Goal: Register for event/course

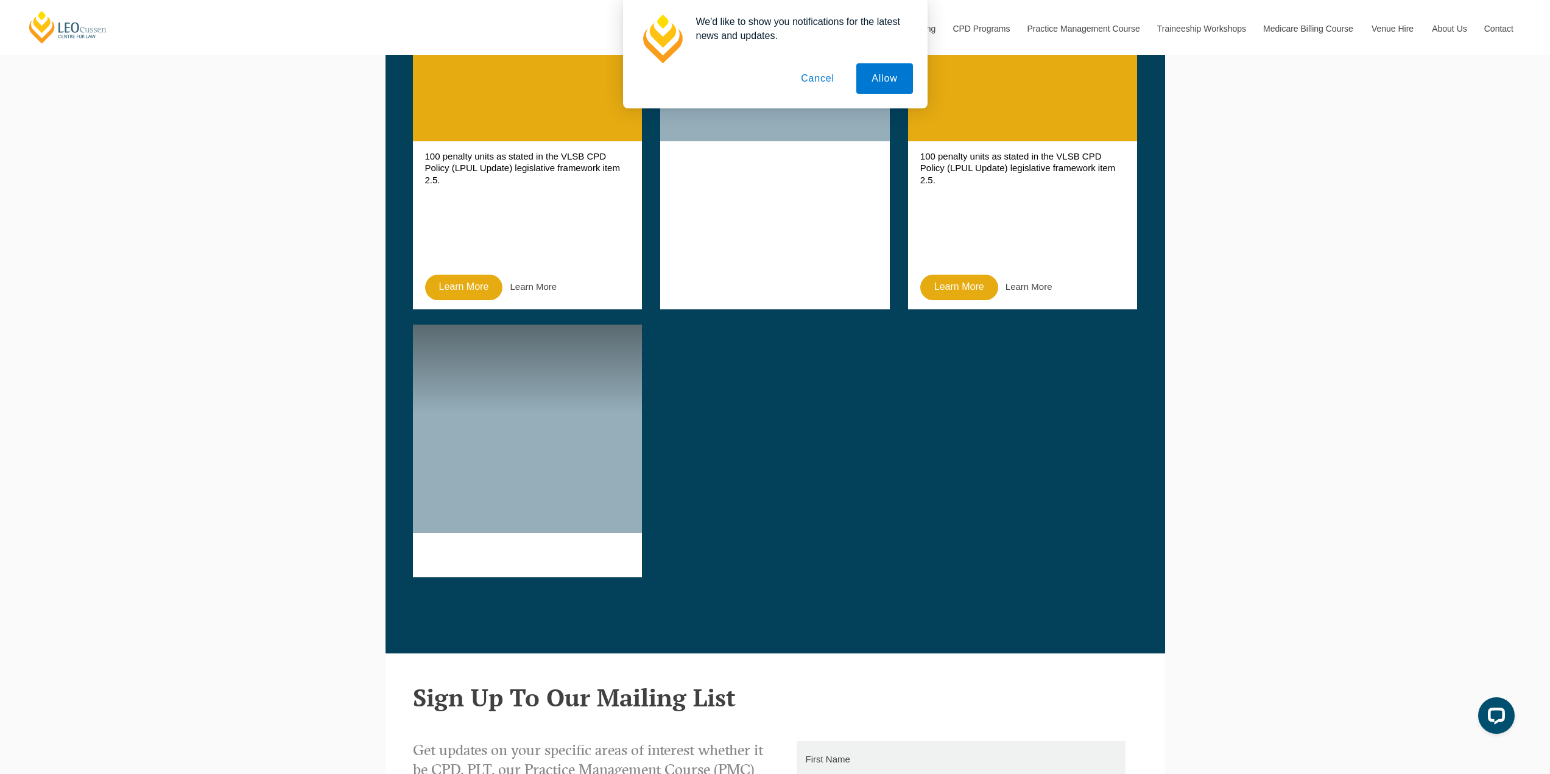
scroll to position [1157, 0]
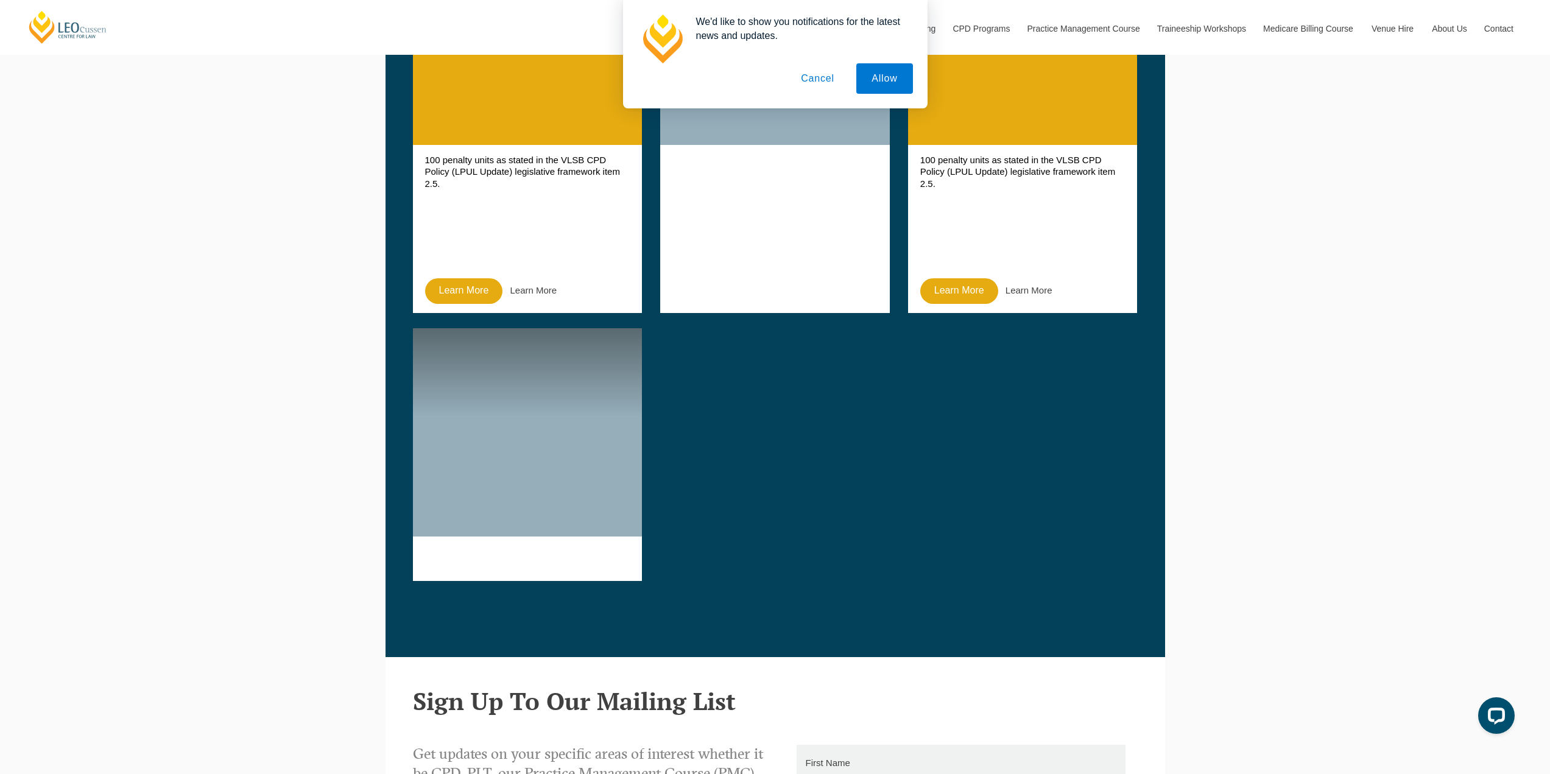
click at [827, 82] on button "Cancel" at bounding box center [818, 78] width 64 height 30
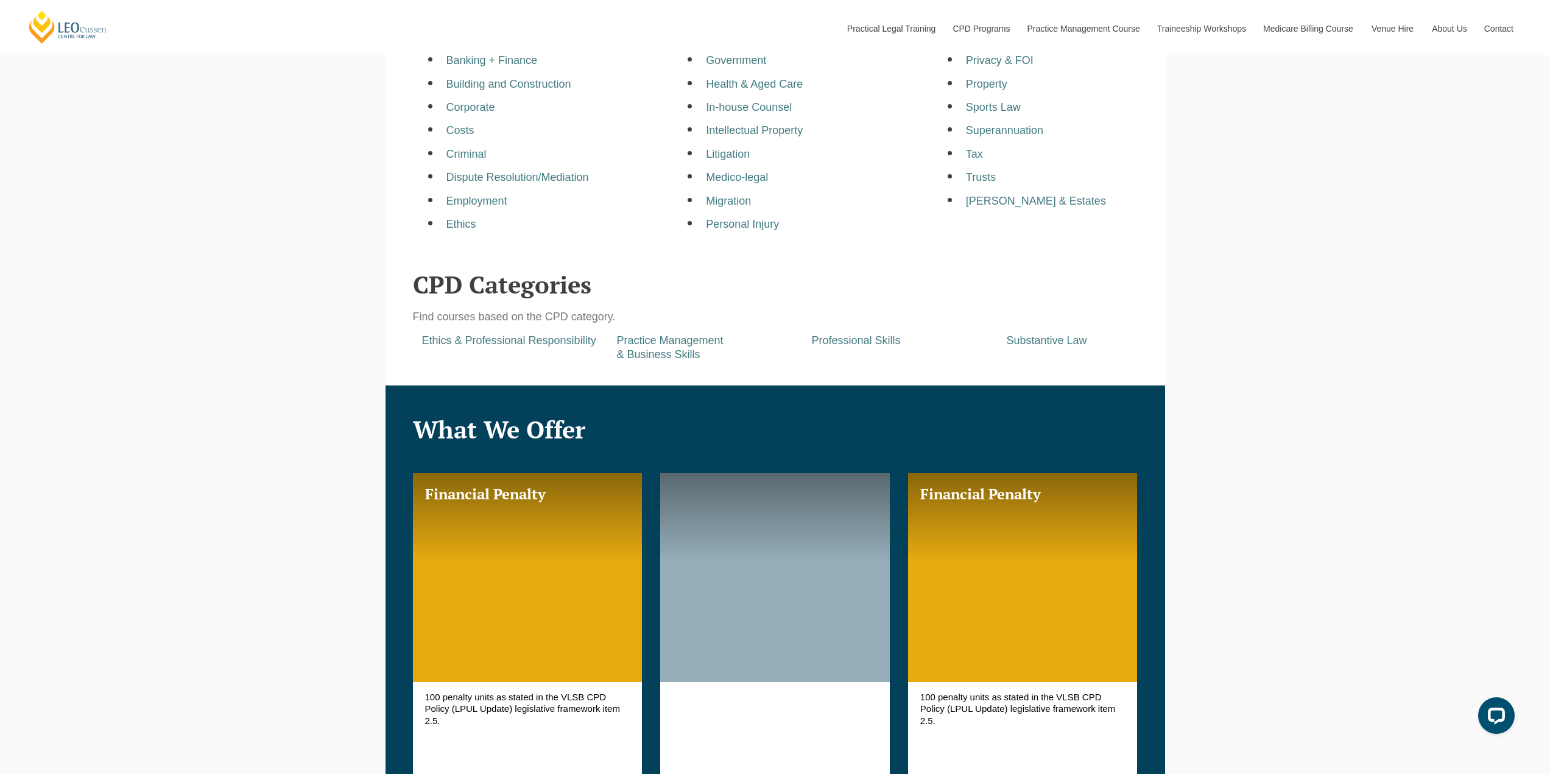
scroll to position [426, 0]
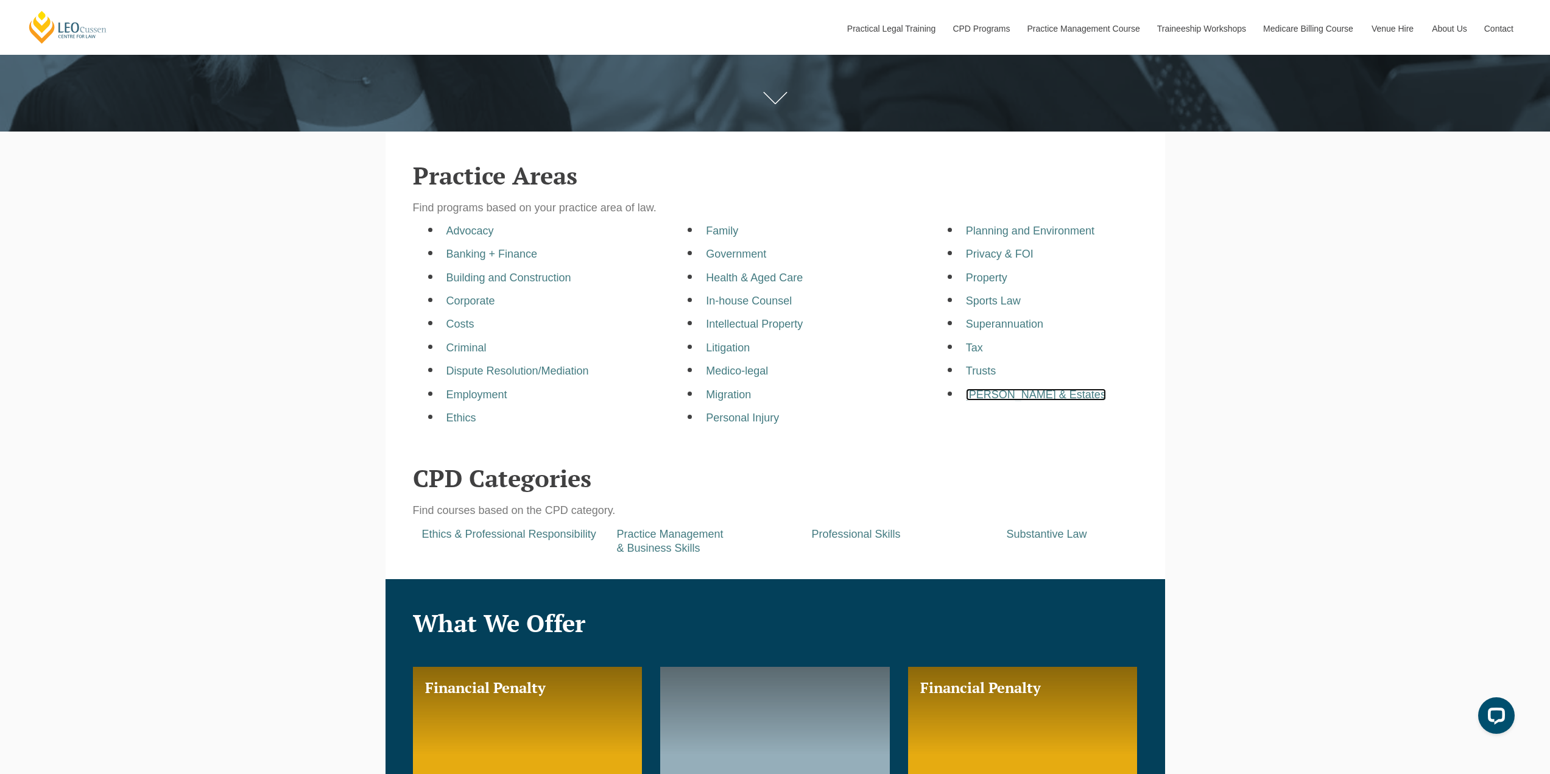
click at [1010, 397] on a=pages/cpd-programs&taxons=pages/cpd-programs/practice-area/wills-and-estates&_gl=1*s8vcio*_gcl_au*MzExMjc0MzkzLjE3NDg4MjI1NzY "[PERSON_NAME] & Estates" at bounding box center [1036, 395] width 140 height 12
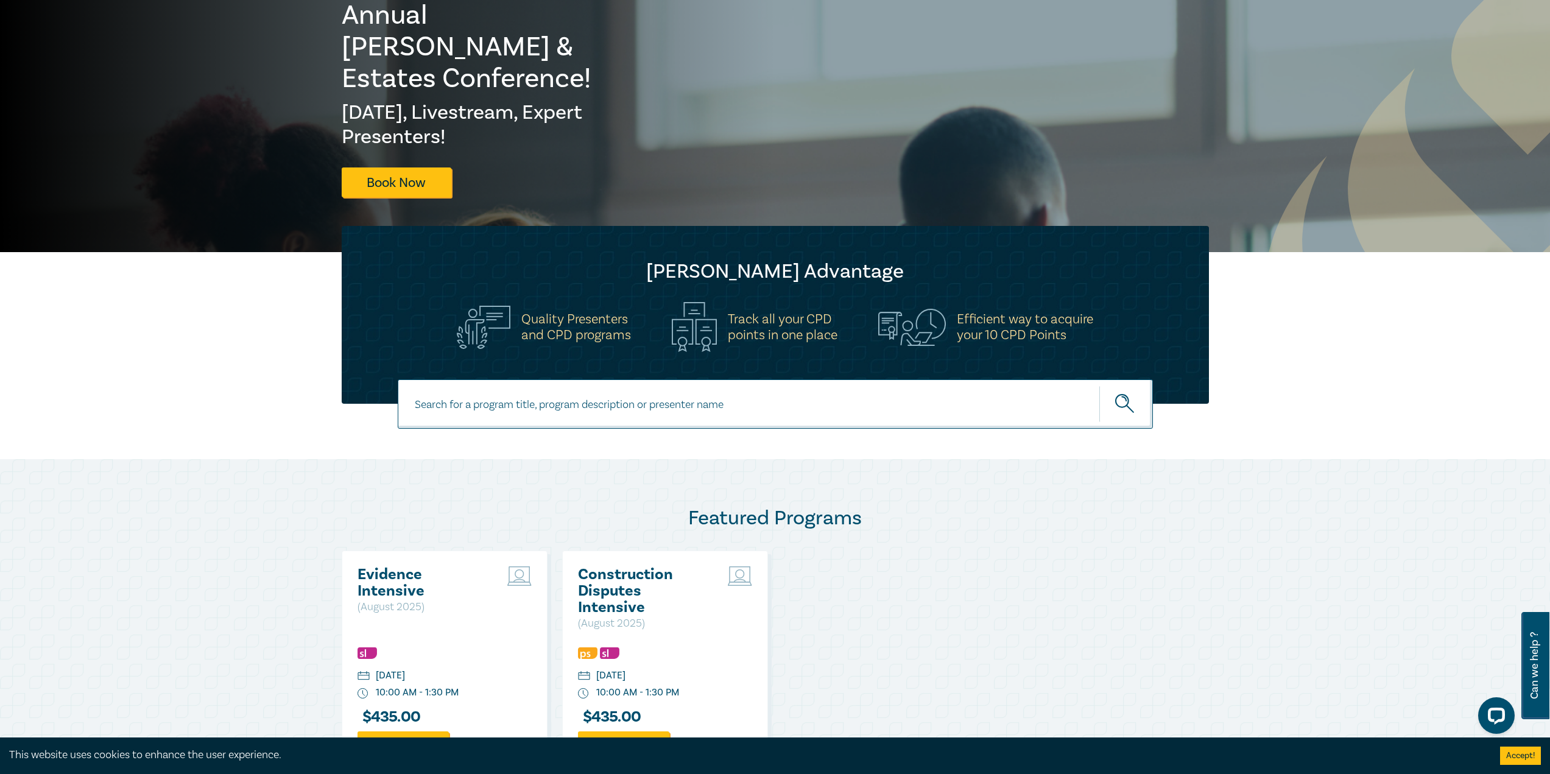
scroll to position [122, 0]
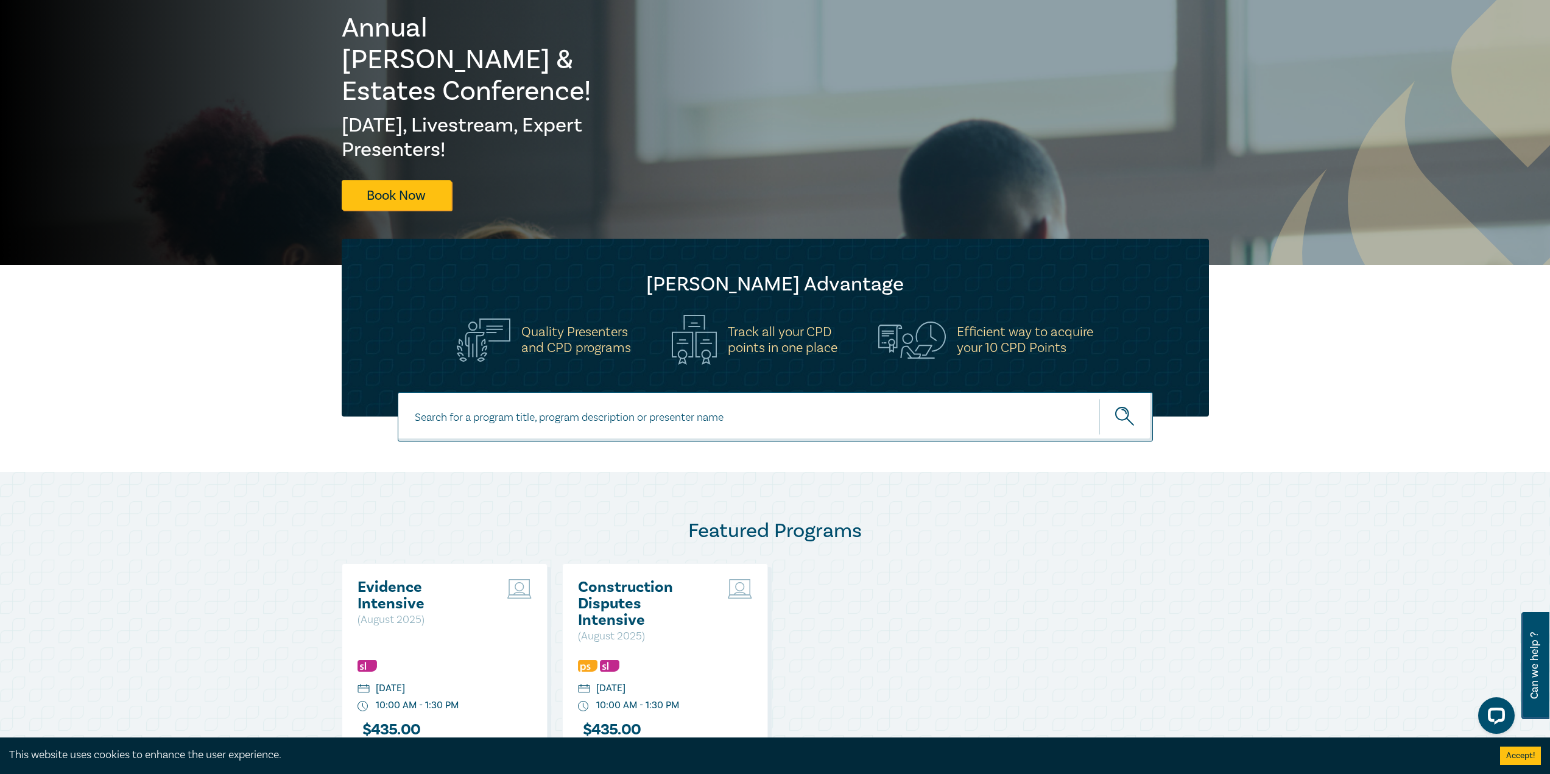
click at [515, 420] on input at bounding box center [775, 416] width 755 height 49
type input "succession"
click at [1100, 398] on button "submit" at bounding box center [1127, 416] width 54 height 37
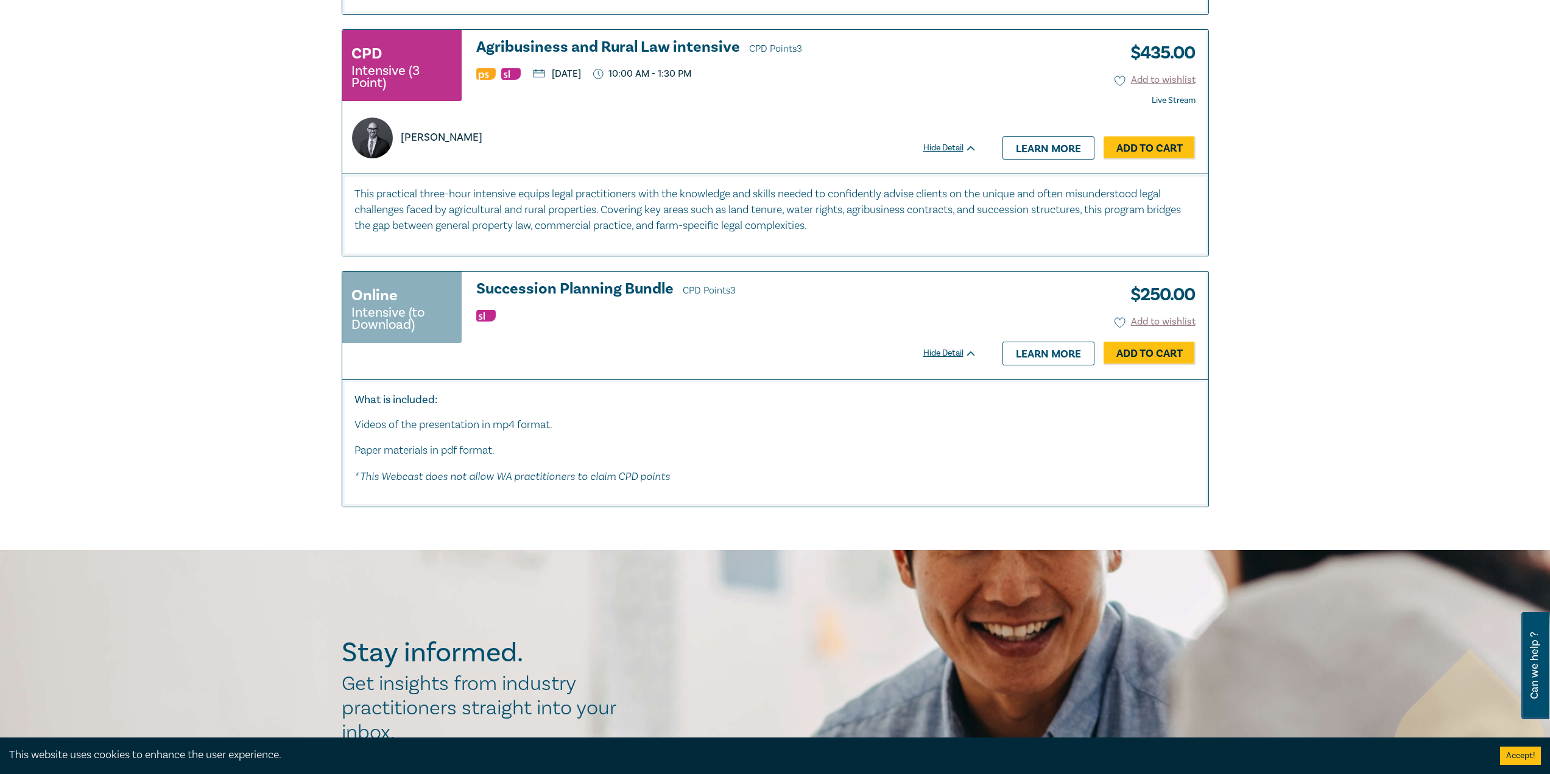
scroll to position [914, 0]
click at [1033, 351] on link "Learn more" at bounding box center [1049, 352] width 92 height 23
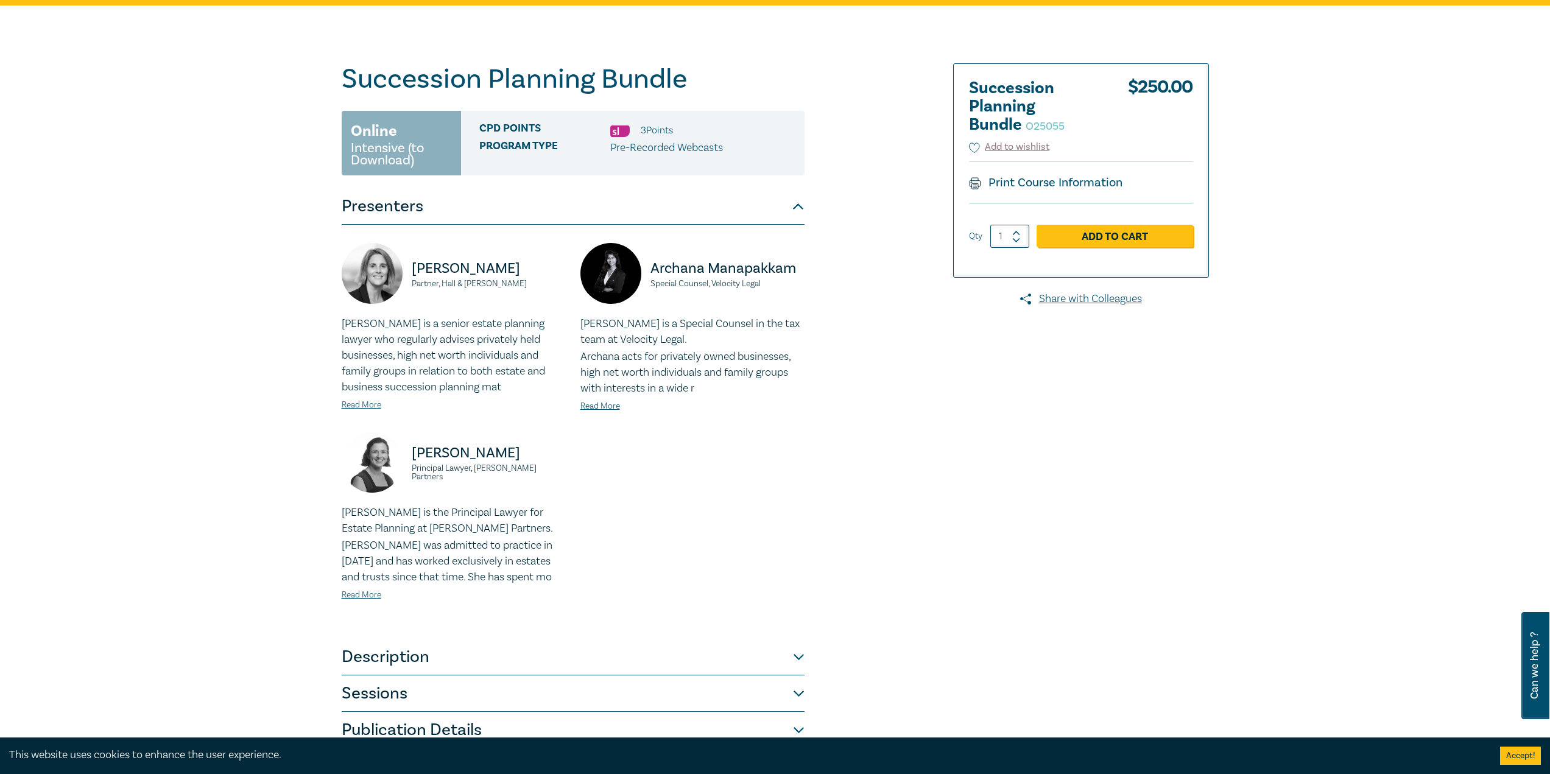
scroll to position [183, 0]
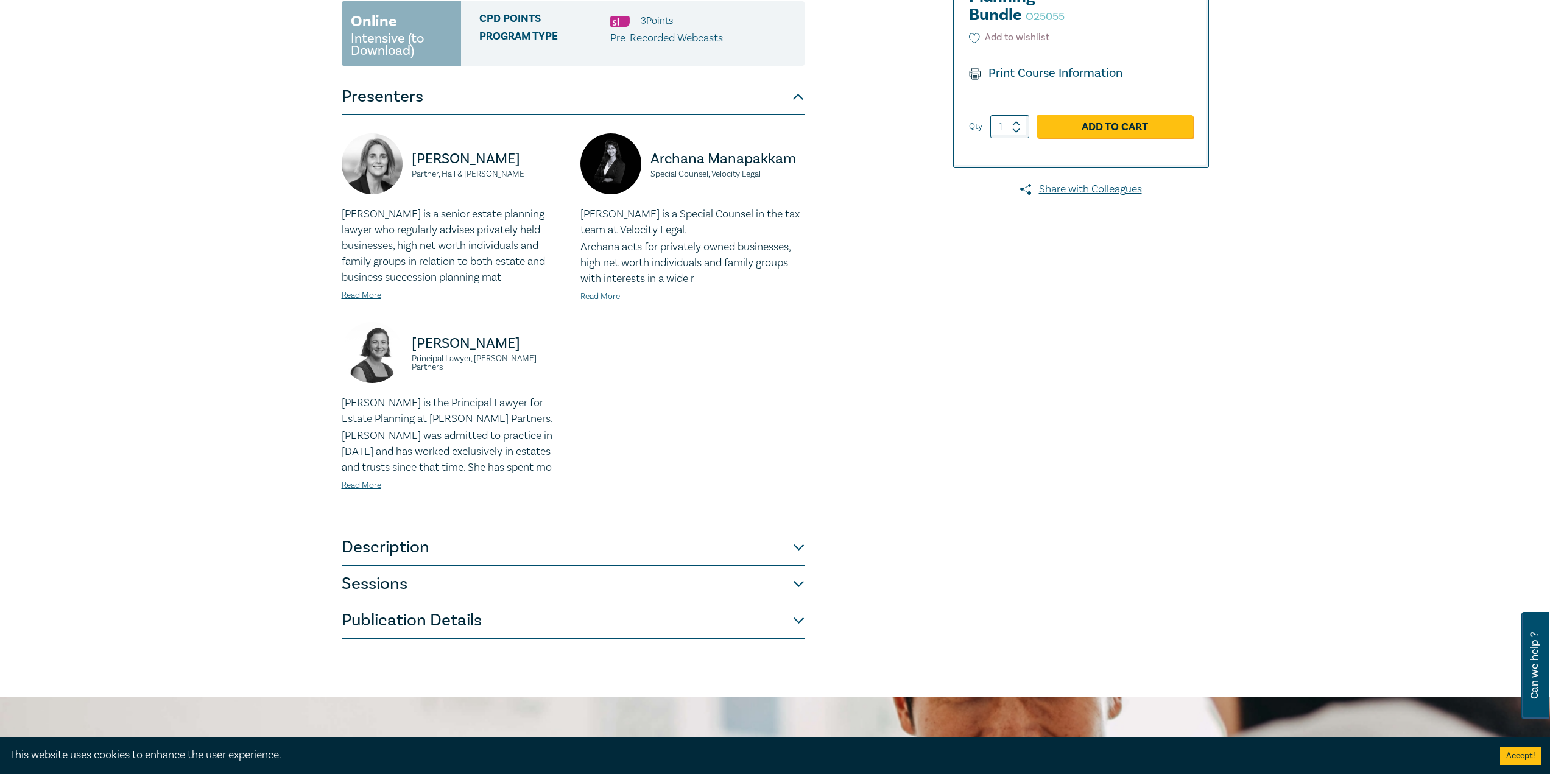
click at [515, 585] on button "Sessions" at bounding box center [573, 584] width 463 height 37
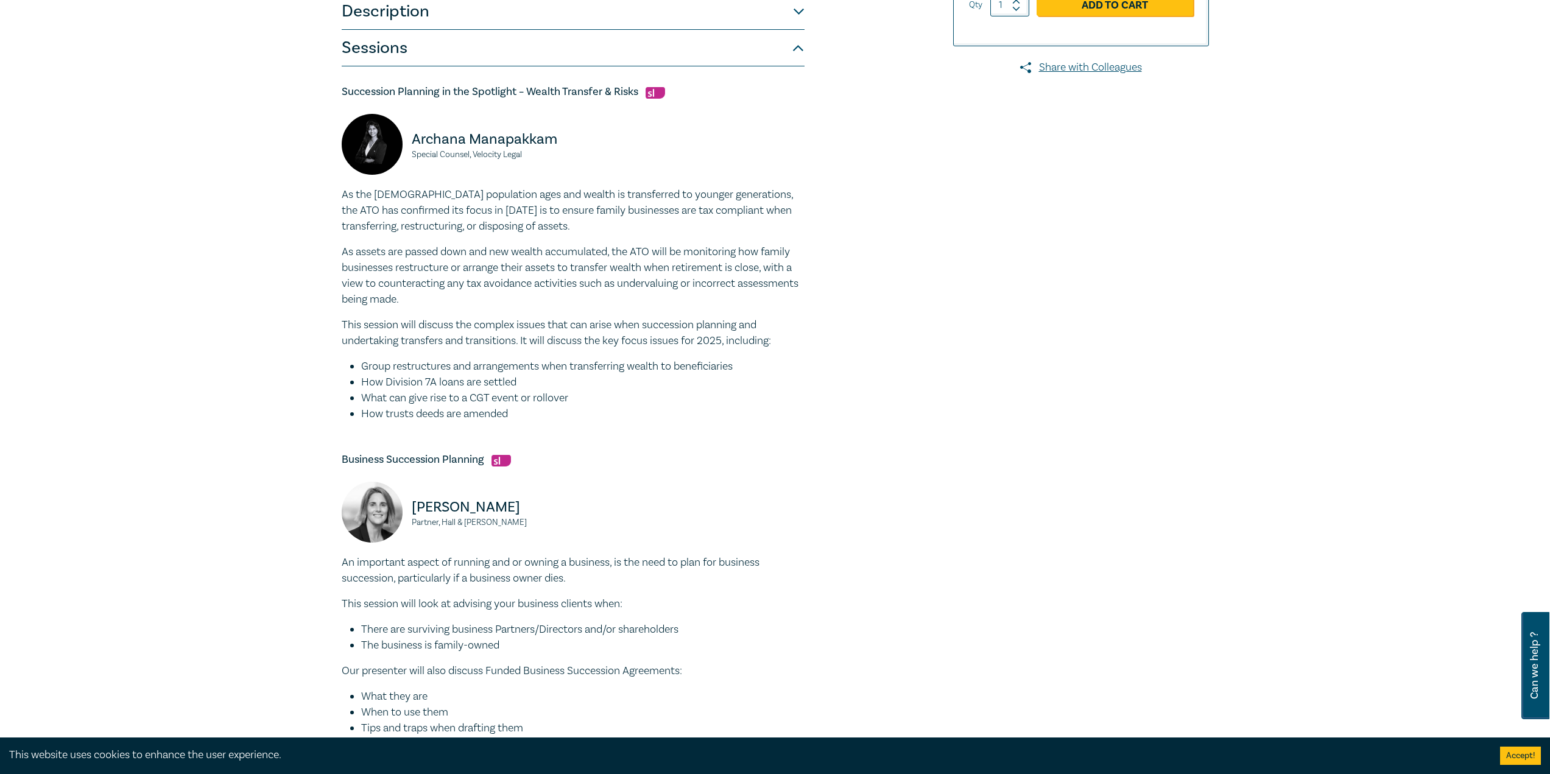
scroll to position [0, 0]
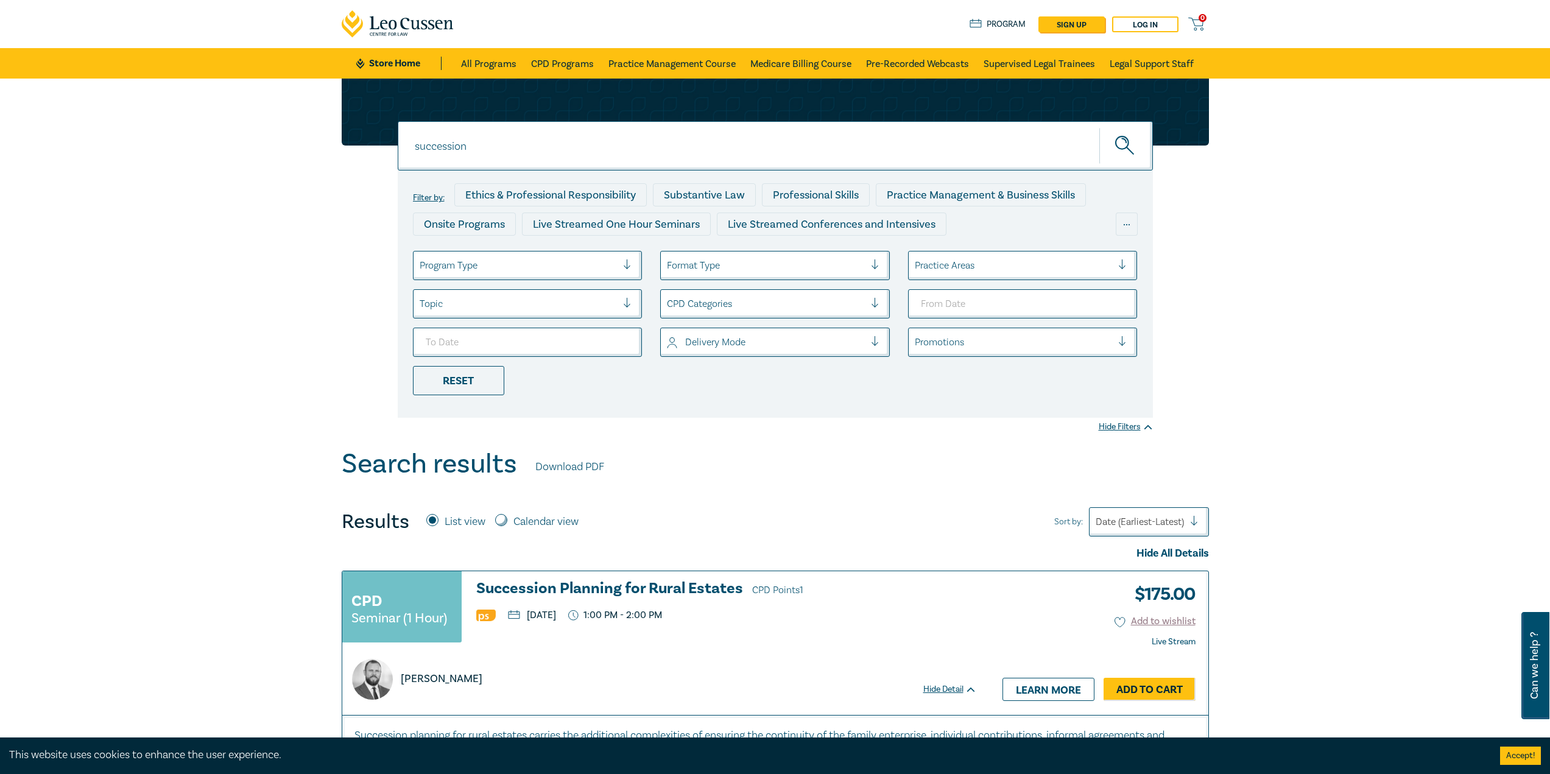
scroll to position [878, 0]
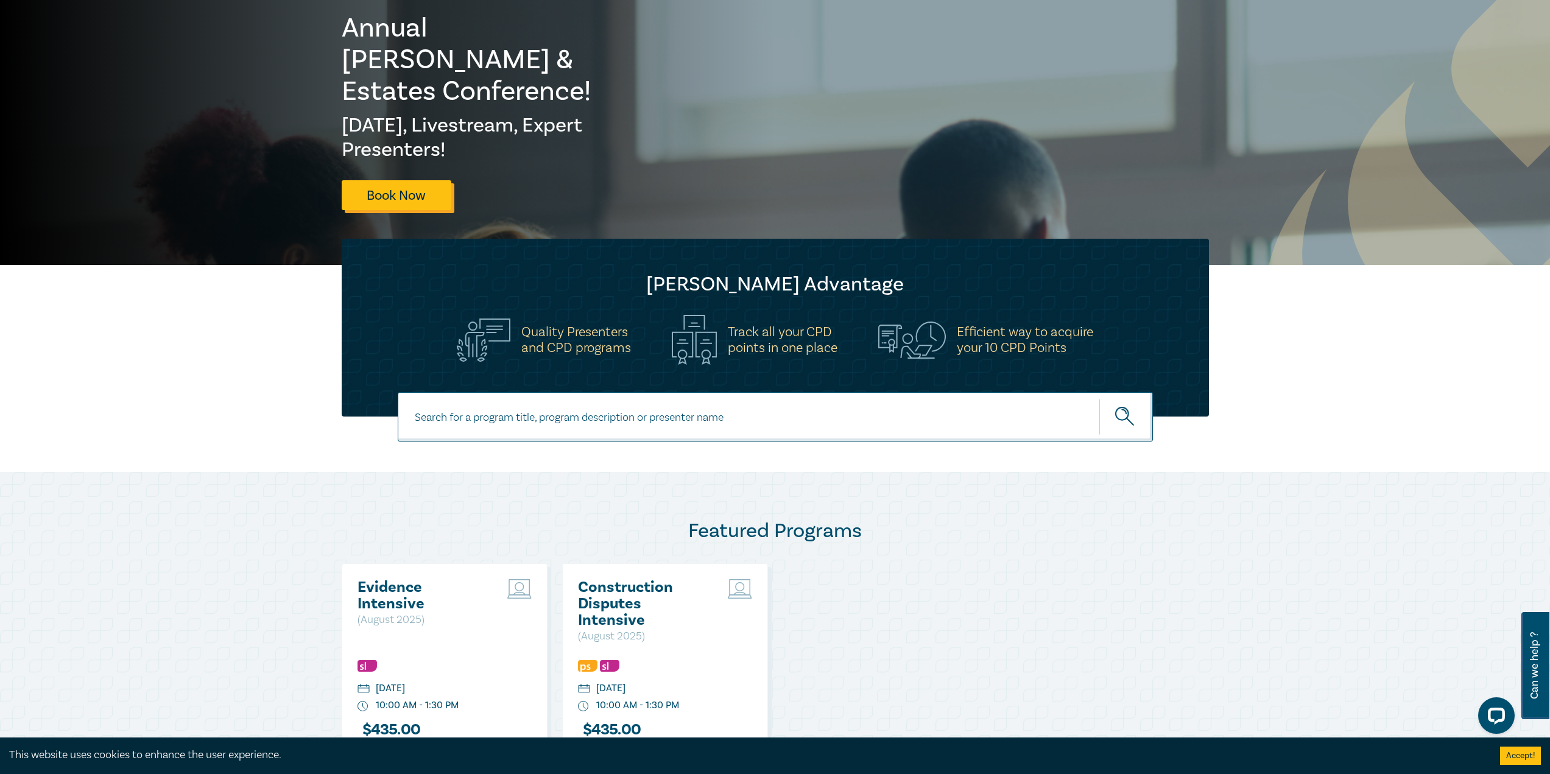
click at [387, 180] on link "Book Now" at bounding box center [397, 195] width 110 height 30
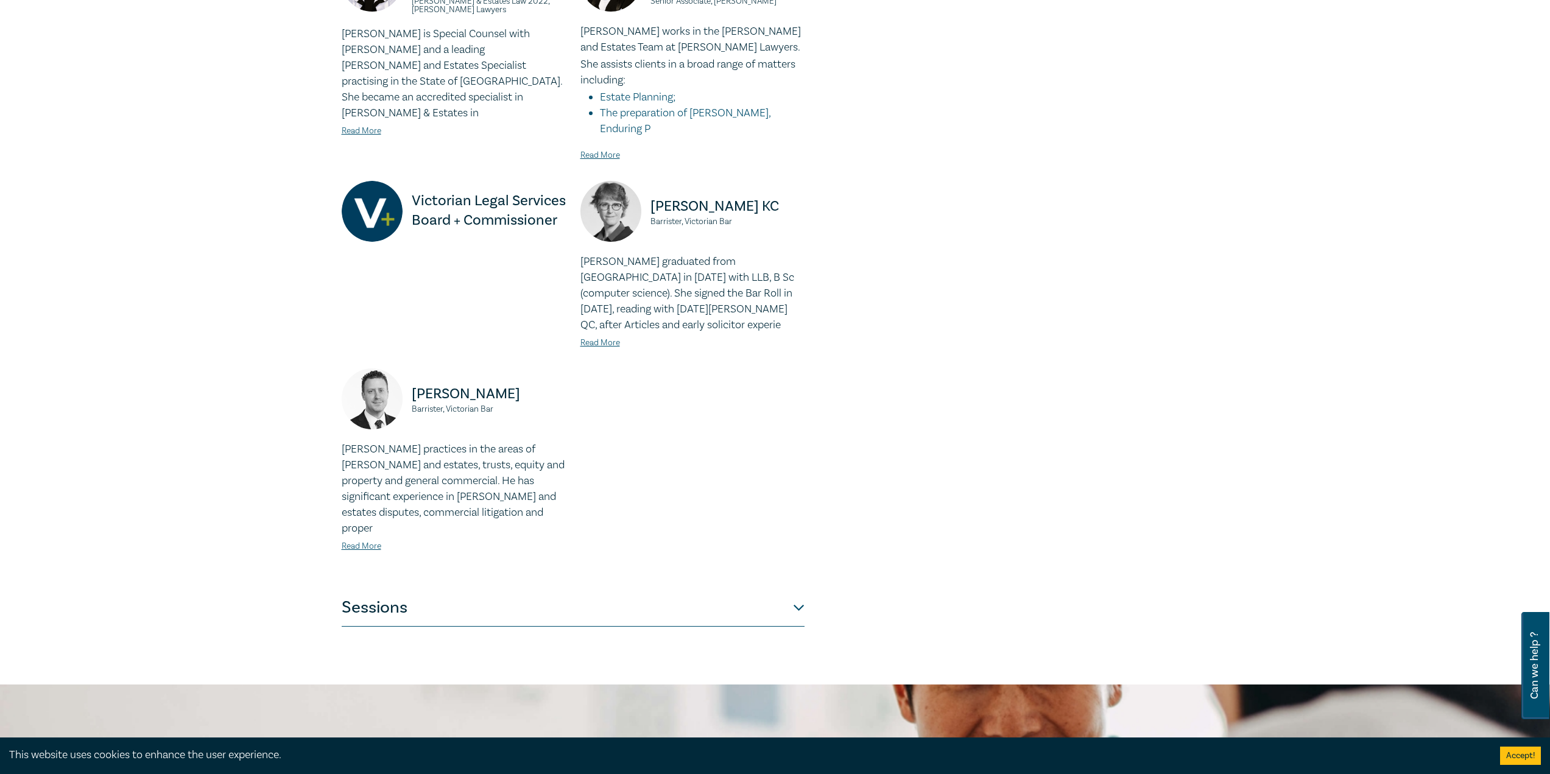
scroll to position [853, 0]
